Goal: Information Seeking & Learning: Learn about a topic

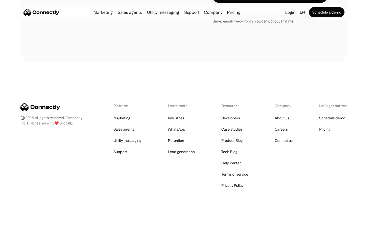
scroll to position [346, 0]
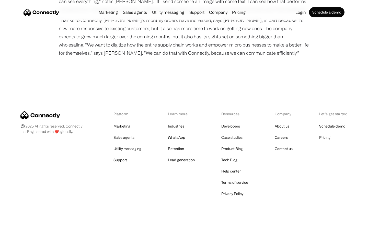
scroll to position [651, 0]
